Goal: Check status

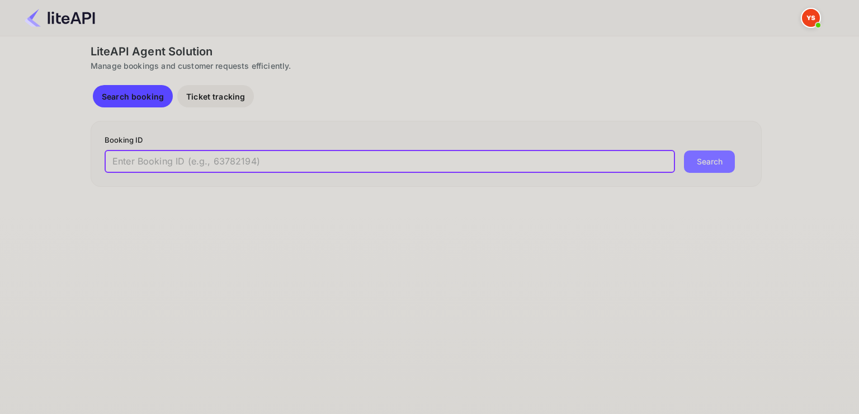
click at [258, 167] on input "text" at bounding box center [390, 161] width 571 height 22
paste input "9006758"
type input "9006758"
click at [684, 150] on button "Search" at bounding box center [709, 161] width 51 height 22
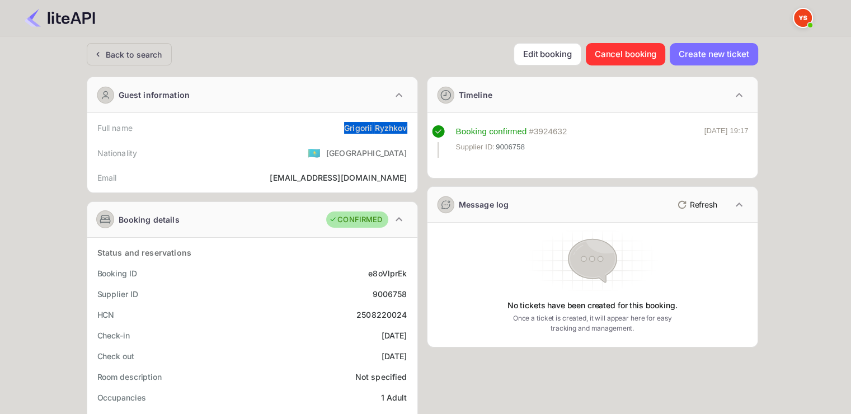
drag, startPoint x: 345, startPoint y: 123, endPoint x: 407, endPoint y: 126, distance: 62.7
click at [407, 126] on div "Full name [PERSON_NAME]" at bounding box center [252, 127] width 321 height 21
copy div "[PERSON_NAME]"
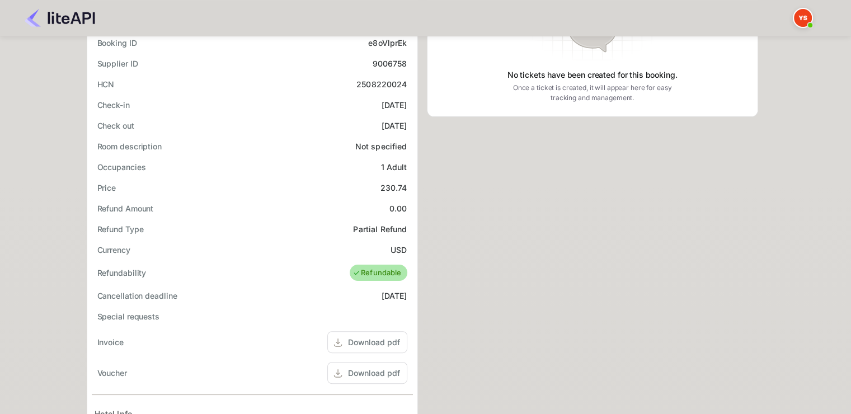
scroll to position [224, 0]
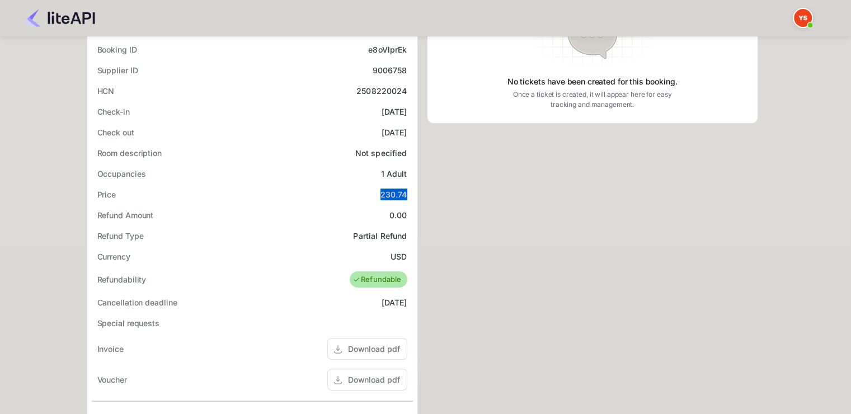
drag, startPoint x: 381, startPoint y: 194, endPoint x: 407, endPoint y: 193, distance: 25.8
click at [407, 193] on div "Price 230.74" at bounding box center [252, 194] width 321 height 21
copy div "230.74"
